Goal: Task Accomplishment & Management: Complete application form

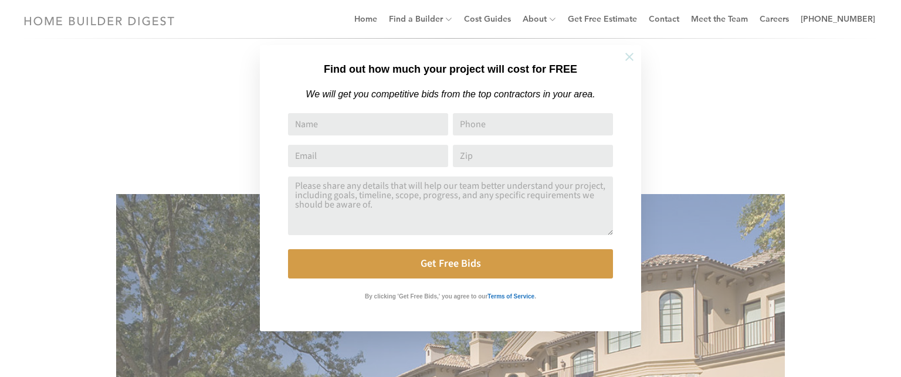
click at [631, 56] on icon at bounding box center [629, 56] width 13 height 13
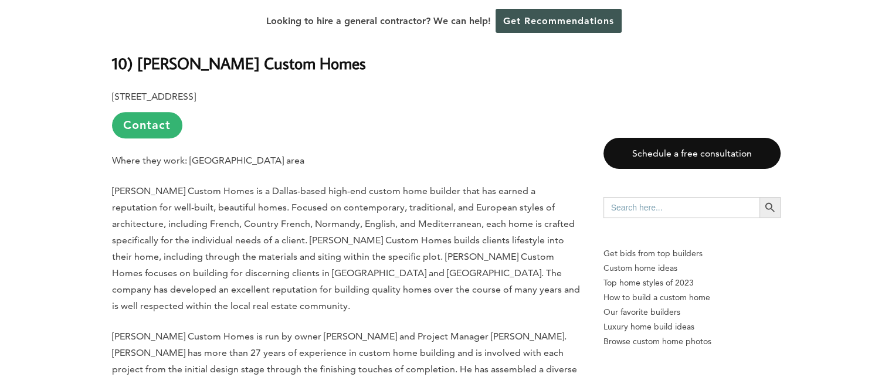
scroll to position [1190, 0]
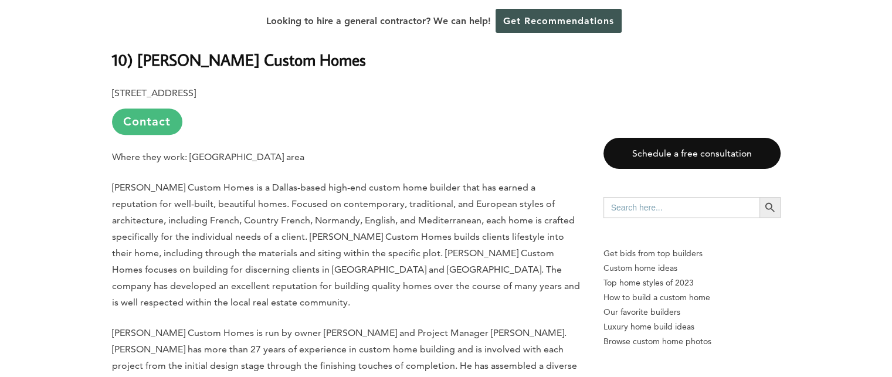
click at [161, 129] on link "Contact" at bounding box center [147, 122] width 70 height 26
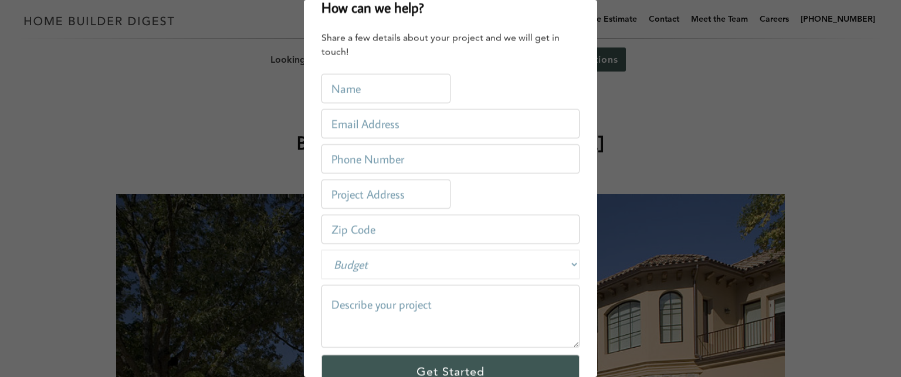
scroll to position [0, 0]
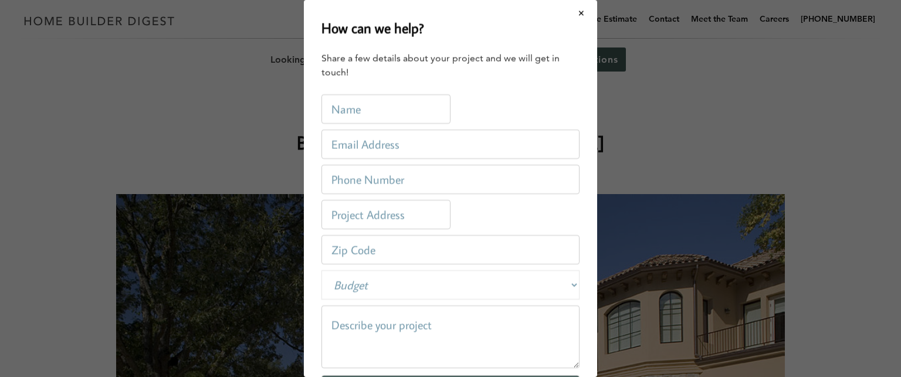
type input "V"
click at [399, 119] on input "text" at bounding box center [385, 108] width 129 height 29
type input "[PERSON_NAME]"
click at [396, 153] on input "email" at bounding box center [450, 144] width 258 height 29
type input "[EMAIL_ADDRESS][DOMAIN_NAME]"
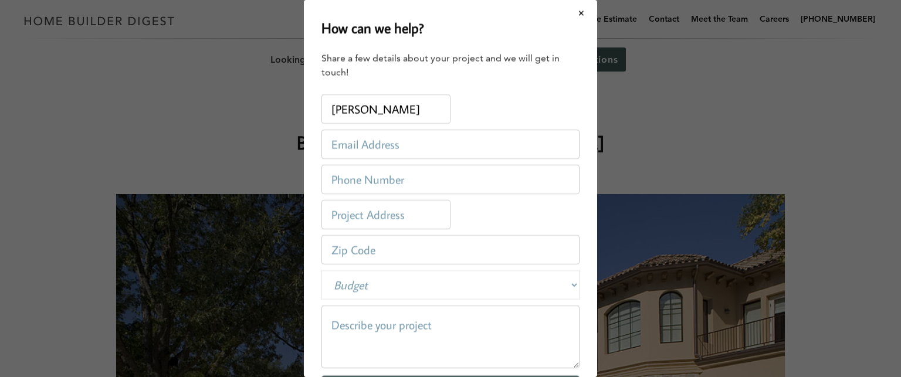
type input "2144631926"
type input "[STREET_ADDRESS]"
type input "75043"
click at [433, 216] on input "[STREET_ADDRESS]" at bounding box center [385, 214] width 129 height 29
type input "5"
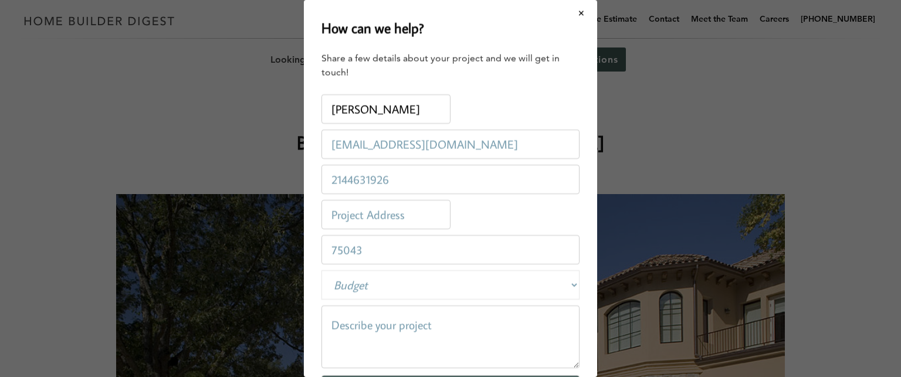
click at [433, 250] on input "75043" at bounding box center [450, 249] width 258 height 29
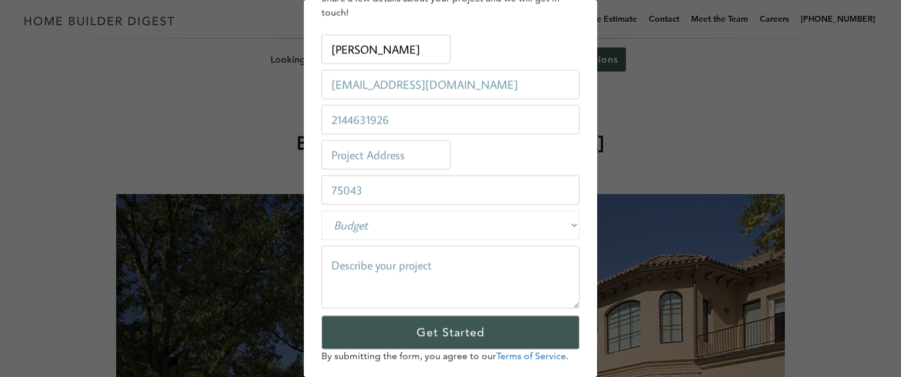
scroll to position [59, 0]
click at [459, 94] on input "[EMAIL_ADDRESS][DOMAIN_NAME]" at bounding box center [450, 84] width 258 height 29
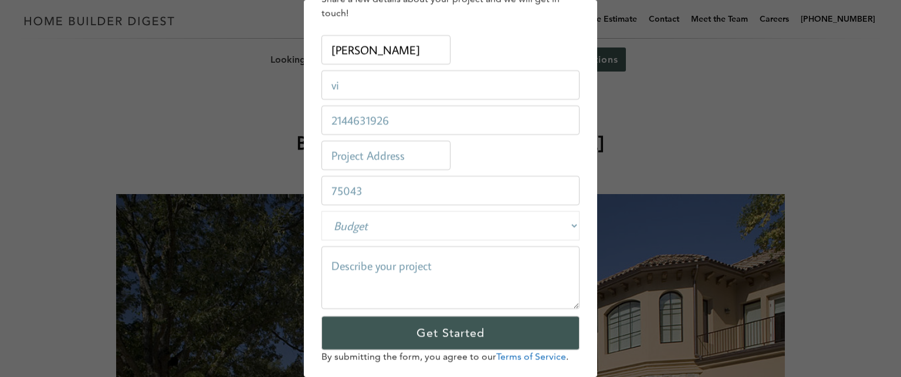
type input "v"
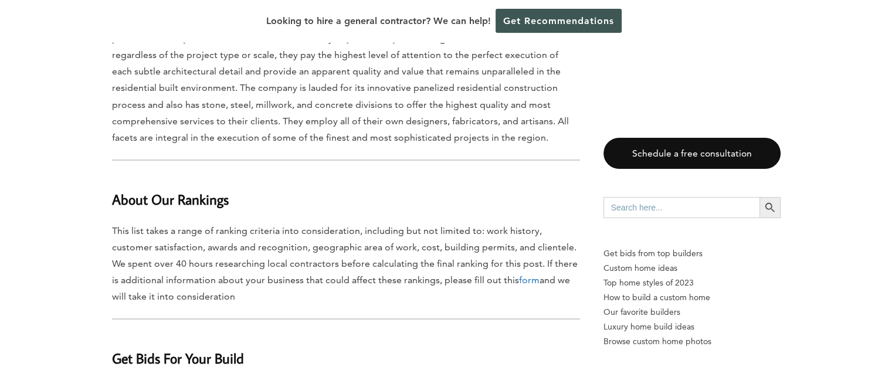
scroll to position [6585, 0]
